Goal: Task Accomplishment & Management: Manage account settings

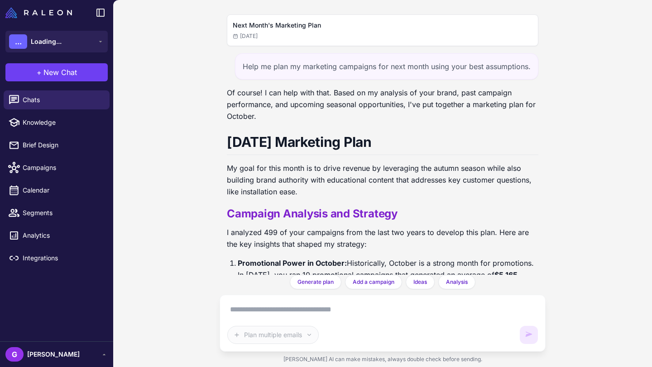
scroll to position [18664, 0]
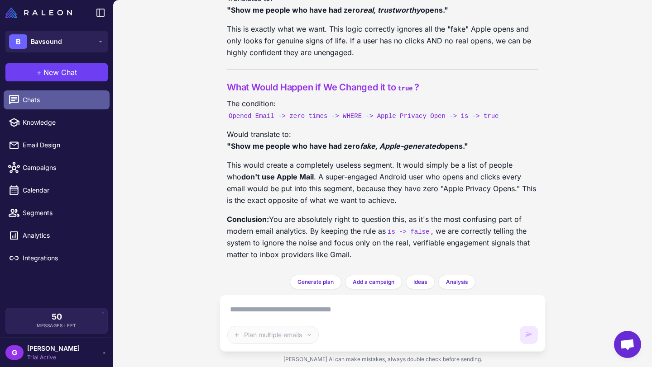
click at [60, 102] on span "Chats" at bounding box center [63, 100] width 80 height 10
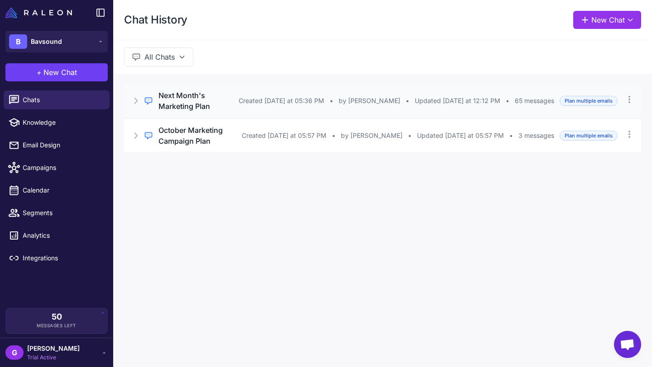
click at [218, 104] on h3 "Next Month's Marketing Plan" at bounding box center [198, 101] width 80 height 22
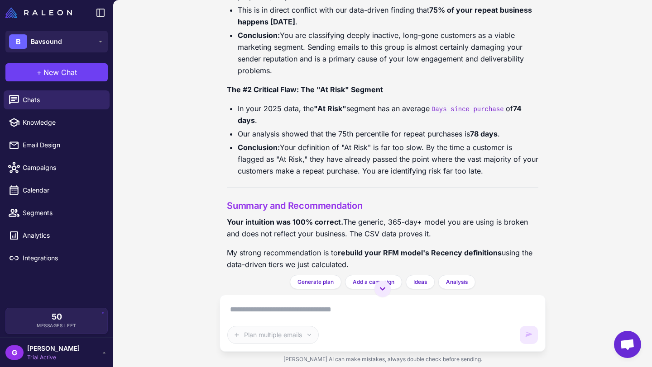
scroll to position [7542, 0]
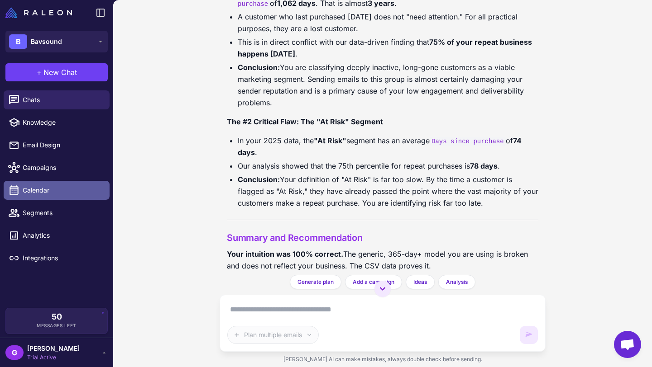
click at [52, 192] on span "Calendar" at bounding box center [63, 191] width 80 height 10
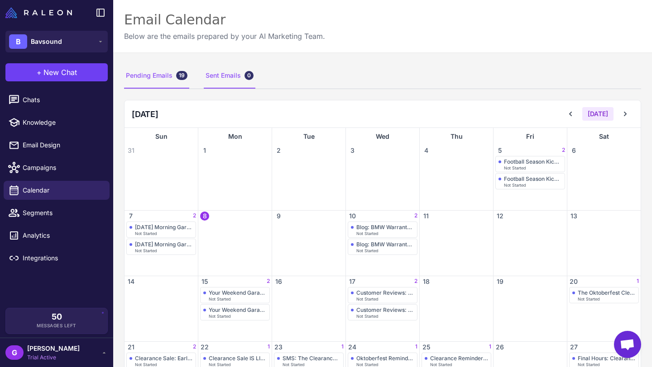
click at [224, 76] on div "Sent Emails 0" at bounding box center [230, 75] width 52 height 25
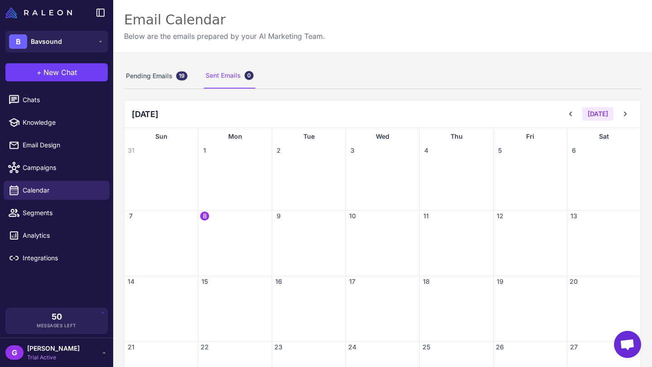
click at [224, 76] on div "Sent Emails 0" at bounding box center [230, 75] width 52 height 25
click at [150, 75] on div "Pending Emails 19" at bounding box center [156, 75] width 65 height 25
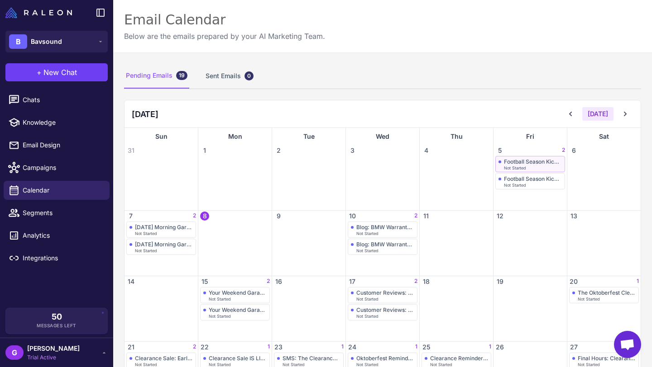
click at [521, 162] on div "Football Season Kickoff" at bounding box center [533, 161] width 58 height 7
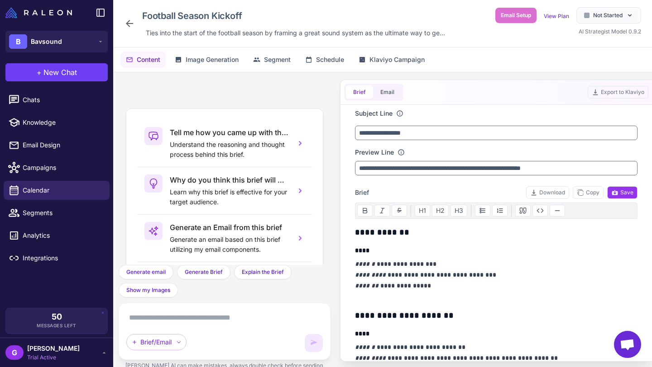
scroll to position [67, 0]
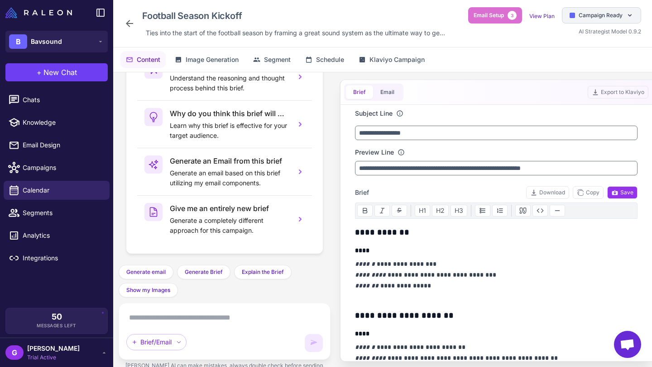
click at [628, 16] on icon at bounding box center [629, 15] width 7 height 7
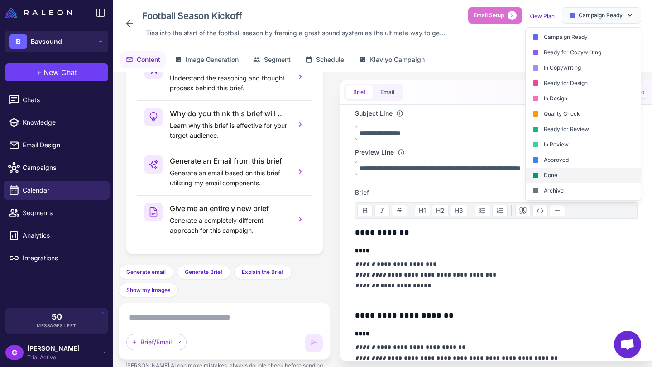
click at [555, 176] on div "Done" at bounding box center [582, 175] width 115 height 15
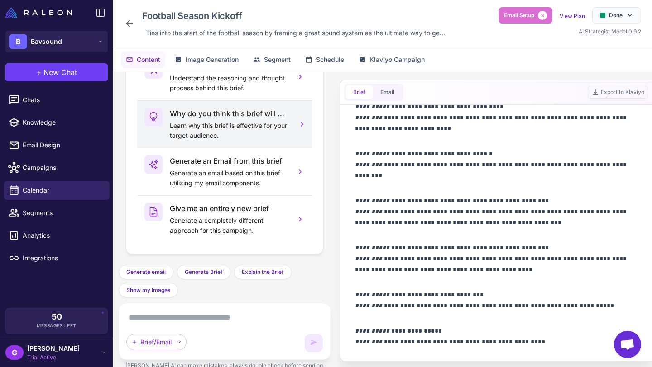
scroll to position [0, 0]
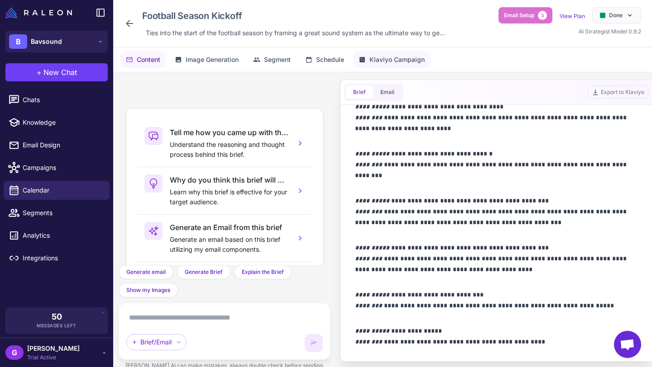
click at [373, 60] on span "Klaviyo Campaign" at bounding box center [396, 60] width 55 height 10
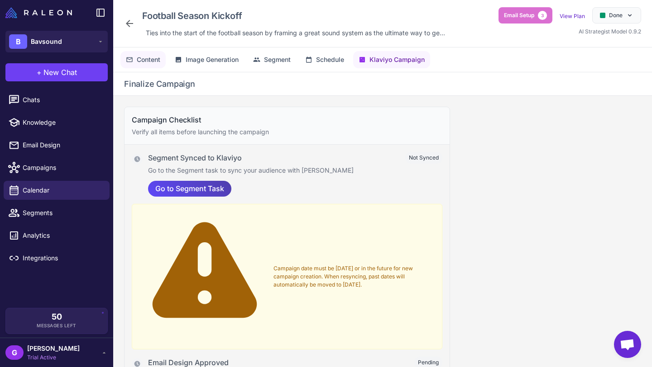
click at [142, 57] on span "Content" at bounding box center [149, 60] width 24 height 10
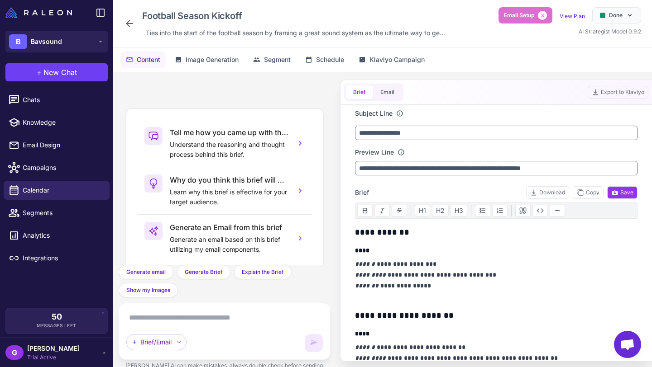
click at [143, 59] on span "Content" at bounding box center [149, 60] width 24 height 10
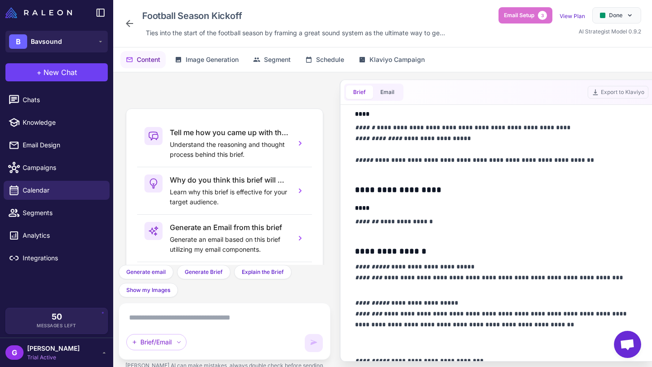
scroll to position [498, 0]
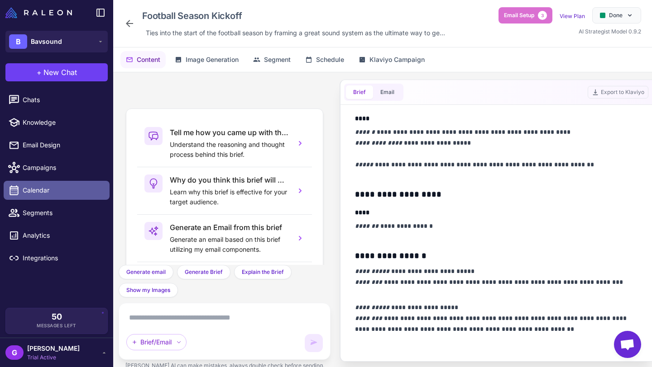
click at [48, 191] on span "Calendar" at bounding box center [63, 191] width 80 height 10
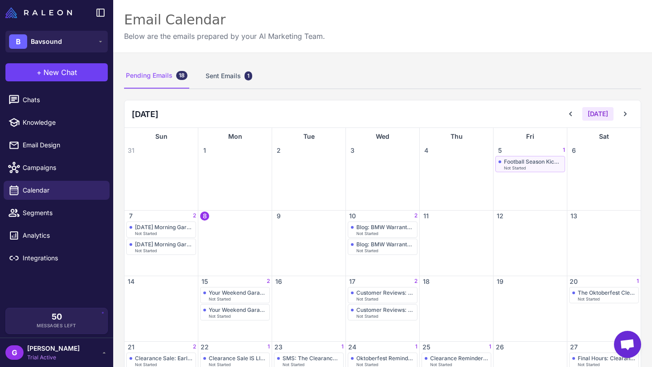
click at [515, 166] on span "Not Started" at bounding box center [515, 168] width 22 height 4
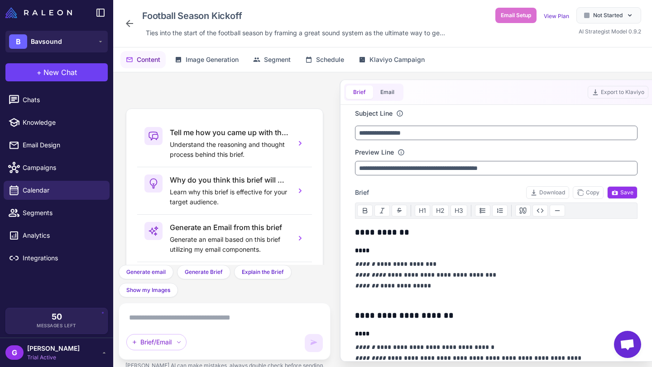
scroll to position [67, 0]
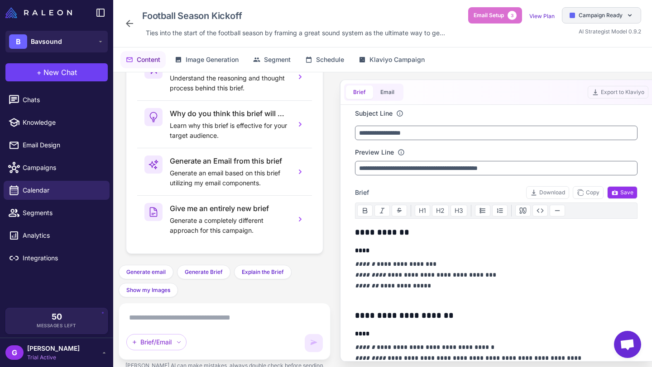
click at [602, 14] on span "Campaign Ready" at bounding box center [600, 15] width 44 height 8
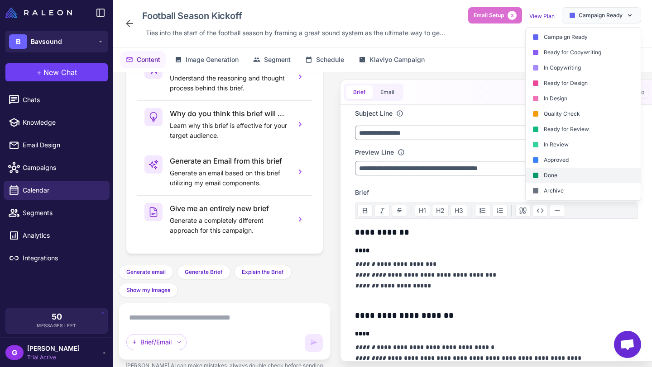
click at [555, 174] on div "Done" at bounding box center [582, 175] width 115 height 15
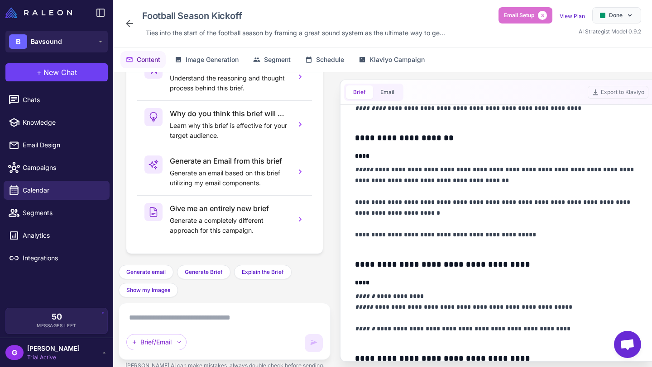
scroll to position [0, 0]
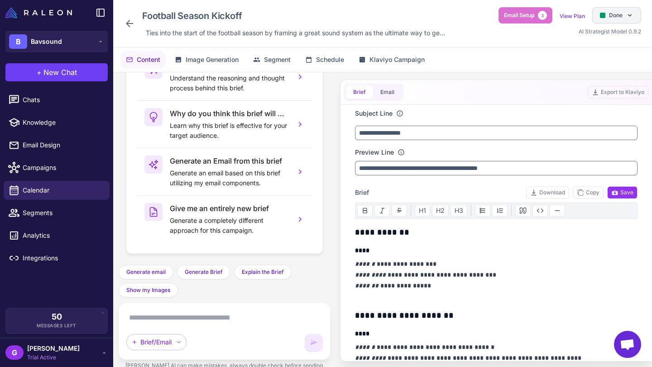
click at [621, 20] on div "Done" at bounding box center [616, 15] width 49 height 16
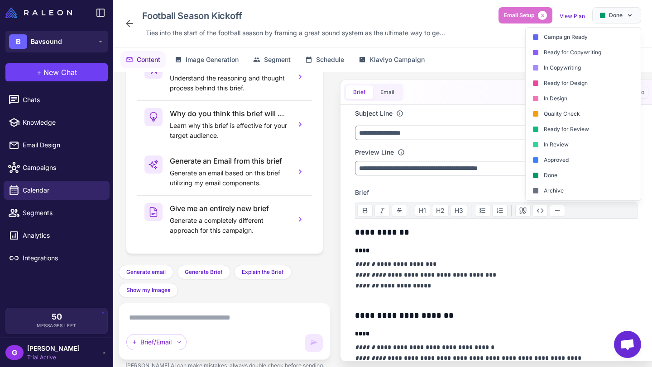
click at [507, 46] on div "Football Season Kickoff Ties into the start of the football season by framing a…" at bounding box center [382, 24] width 538 height 48
click at [330, 106] on div "Tell me how you came up with this brief Understand the reasoning and thought pr…" at bounding box center [225, 168] width 212 height 193
click at [52, 143] on span "Email Design" at bounding box center [63, 145] width 80 height 10
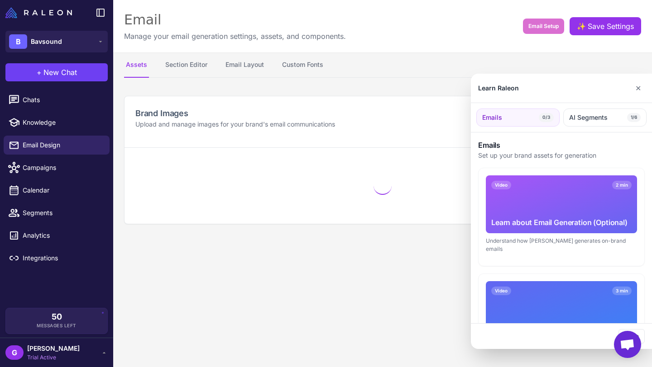
click at [53, 167] on div at bounding box center [326, 183] width 652 height 367
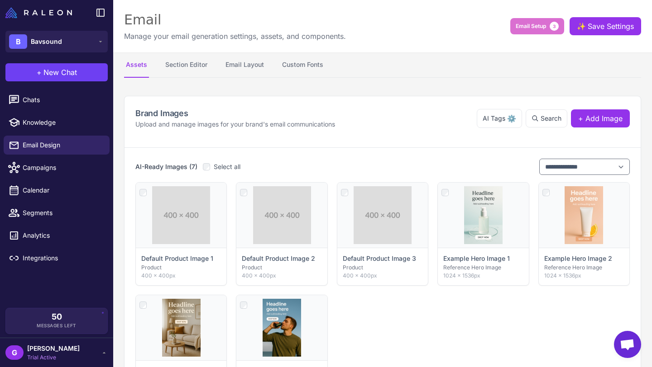
click at [53, 167] on span "Campaigns" at bounding box center [63, 168] width 80 height 10
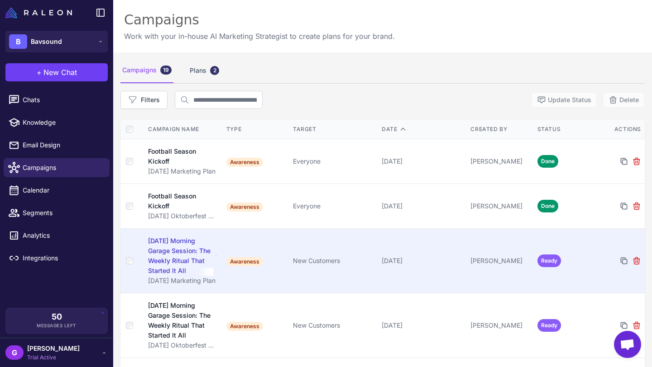
click at [167, 245] on div "[DATE] Morning Garage Session: The Weekly Ritual That Started It All" at bounding box center [180, 256] width 65 height 40
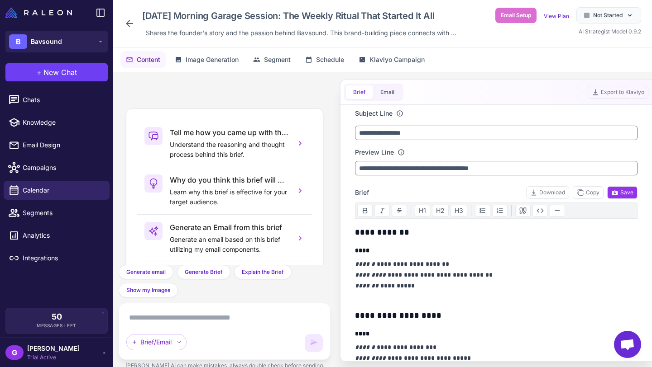
scroll to position [67, 0]
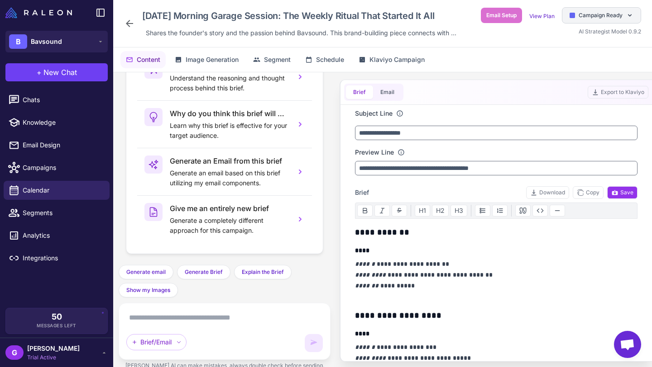
click at [619, 13] on span "Campaign Ready" at bounding box center [600, 15] width 44 height 8
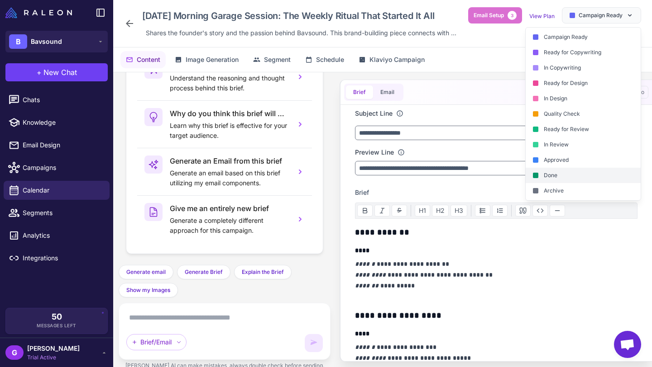
click at [561, 168] on div "Done" at bounding box center [582, 175] width 115 height 15
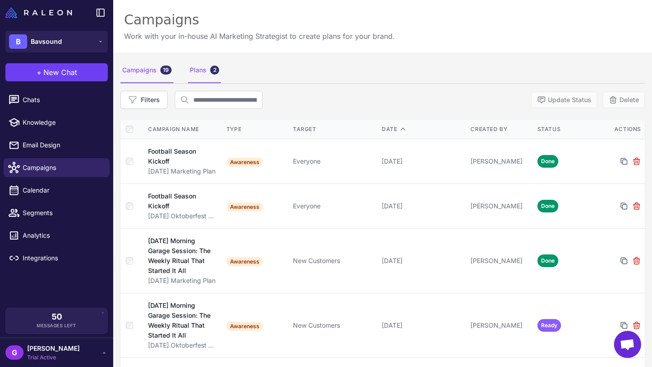
click at [205, 69] on div "Plans 2" at bounding box center [204, 70] width 33 height 25
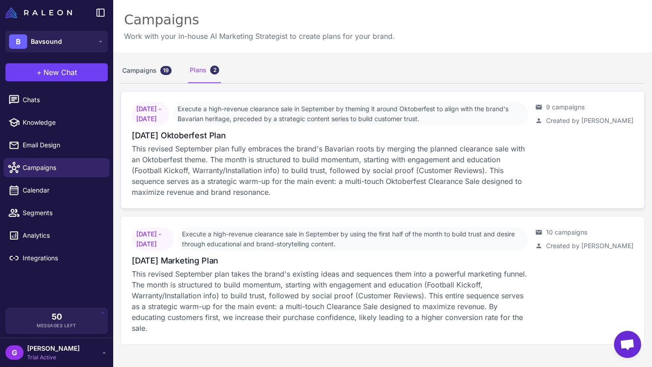
click at [294, 118] on span "Execute a high-revenue clearance sale in September by theming it around Oktober…" at bounding box center [350, 114] width 355 height 24
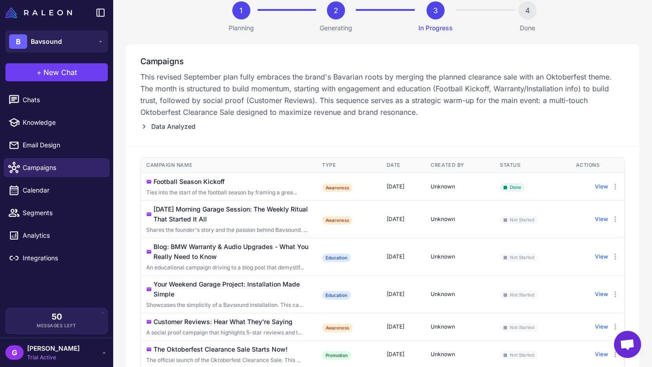
scroll to position [82, 0]
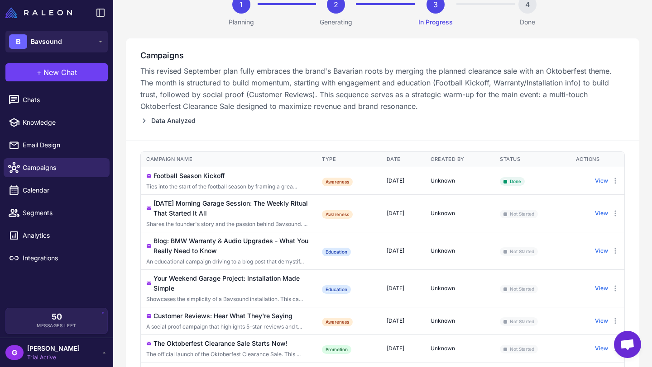
click at [528, 215] on span "Not Started" at bounding box center [519, 214] width 38 height 9
click at [615, 212] on icon at bounding box center [614, 213] width 7 height 7
click at [557, 197] on td "Not Started" at bounding box center [532, 214] width 76 height 38
click at [600, 249] on button "View" at bounding box center [601, 251] width 13 height 8
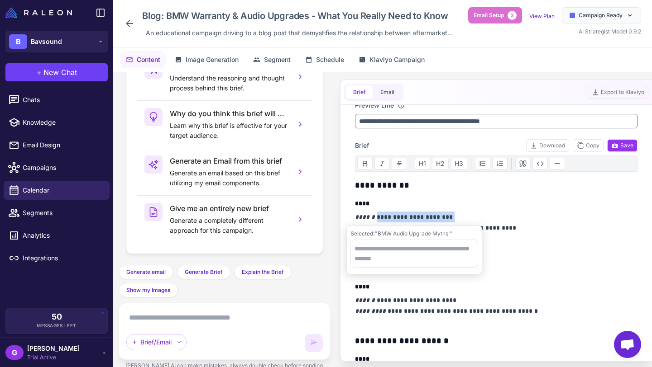
scroll to position [47, 0]
drag, startPoint x: 372, startPoint y: 216, endPoint x: 455, endPoint y: 214, distance: 83.3
click at [455, 214] on p "**********" at bounding box center [496, 233] width 282 height 43
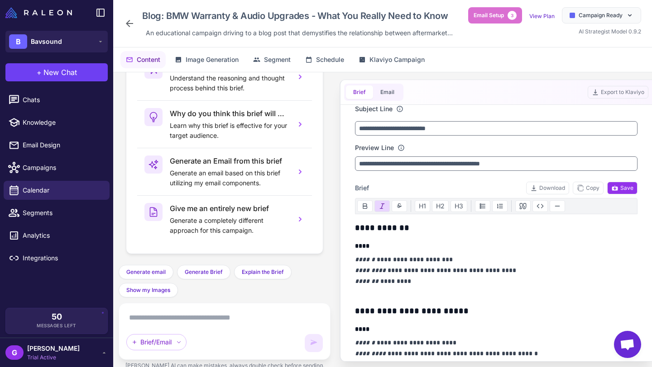
scroll to position [0, 0]
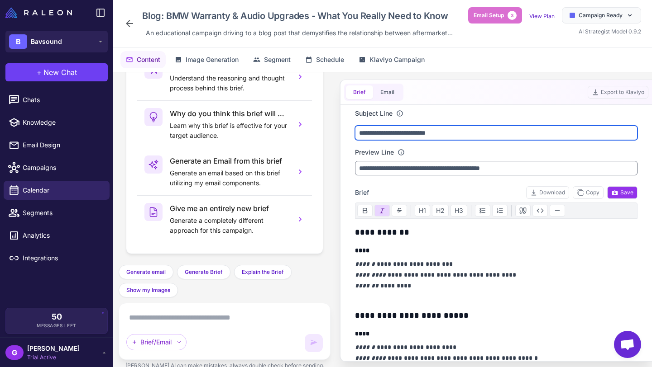
click at [380, 131] on input "**********" at bounding box center [496, 133] width 282 height 14
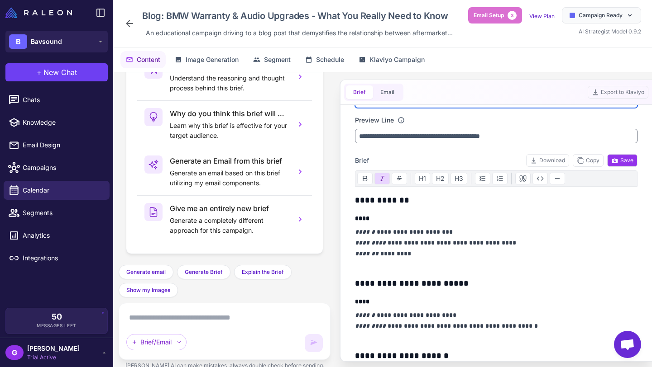
scroll to position [59, 0]
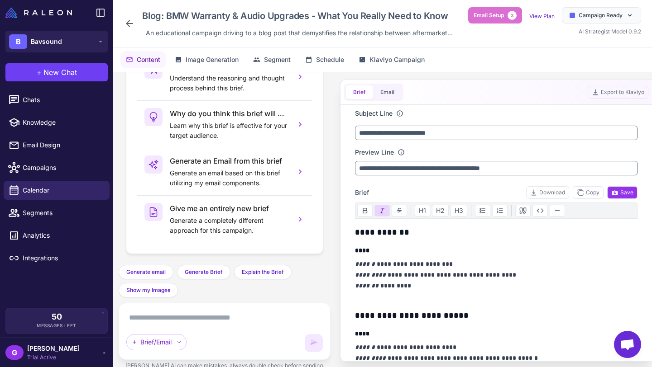
click at [132, 21] on icon at bounding box center [129, 23] width 11 height 11
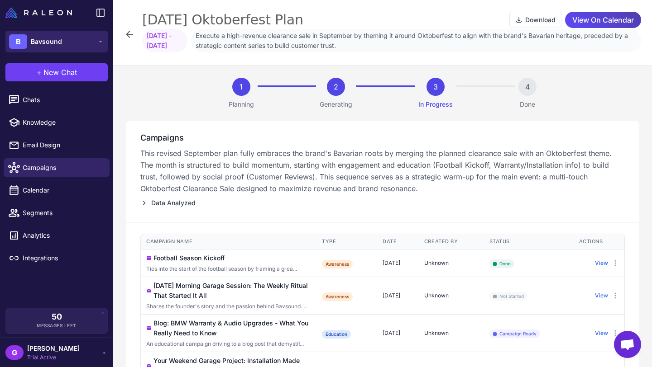
click at [56, 42] on span "Bavsound" at bounding box center [46, 42] width 31 height 10
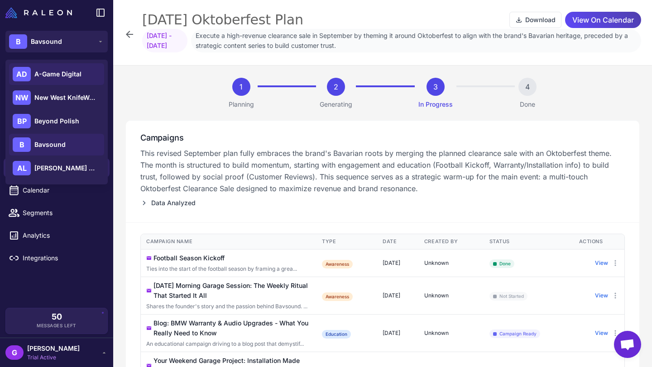
click at [52, 71] on span "A-Game Digital" at bounding box center [57, 74] width 47 height 10
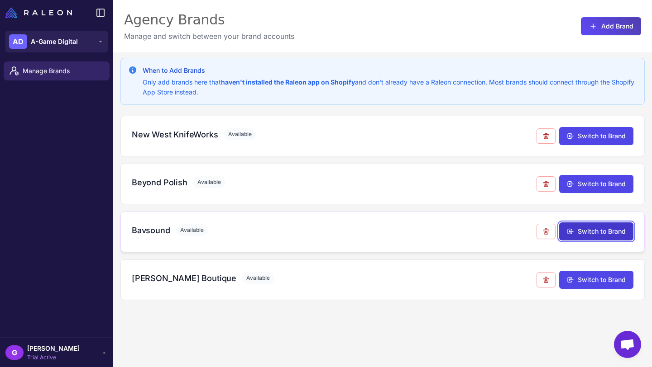
click at [584, 230] on button "Switch to Brand" at bounding box center [596, 232] width 74 height 18
